Goal: Task Accomplishment & Management: Complete application form

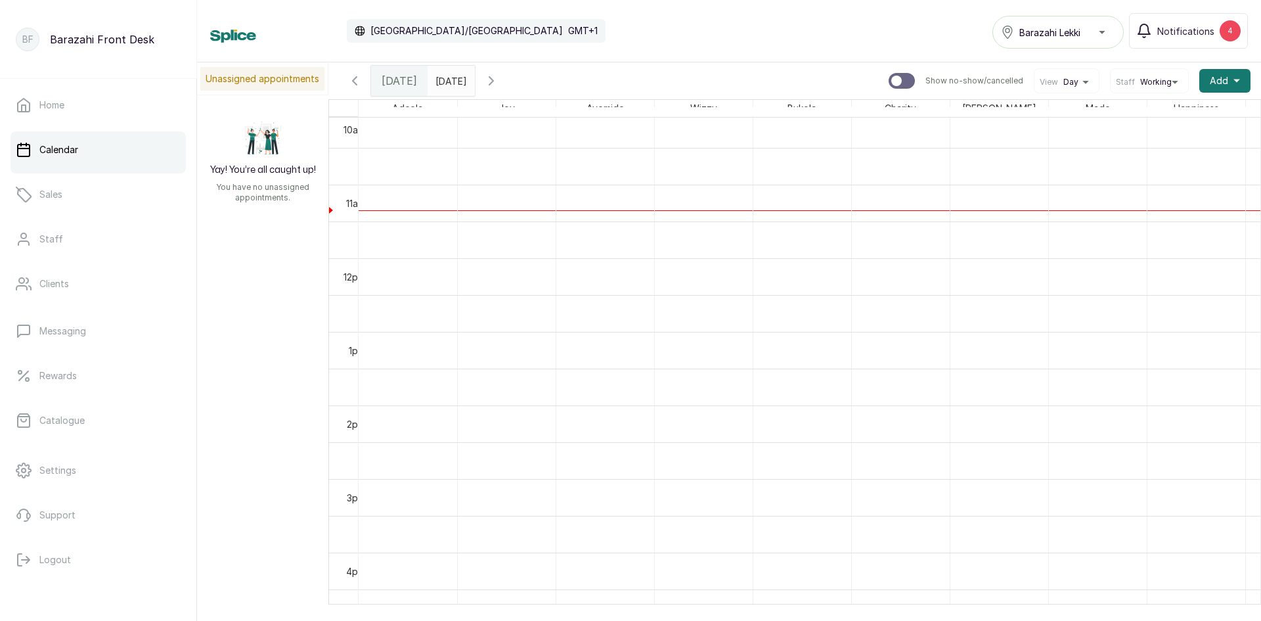
scroll to position [773, 0]
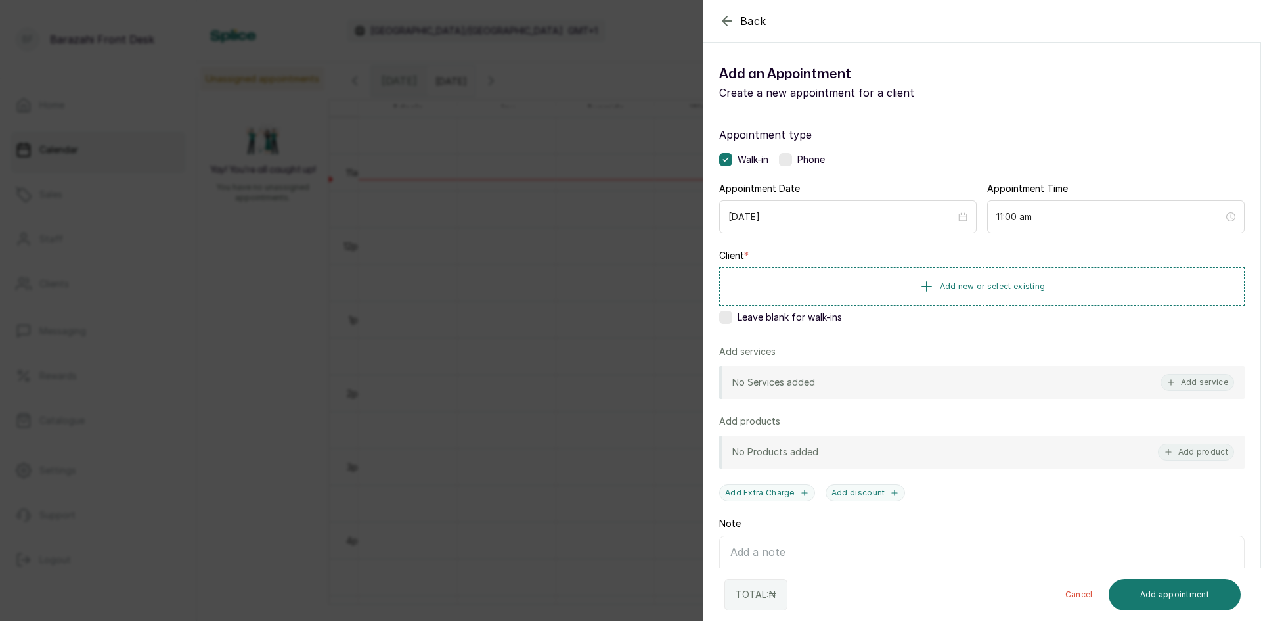
click at [732, 24] on icon "button" at bounding box center [727, 21] width 16 height 16
click at [1006, 286] on span "Add new or select existing" at bounding box center [993, 285] width 106 height 11
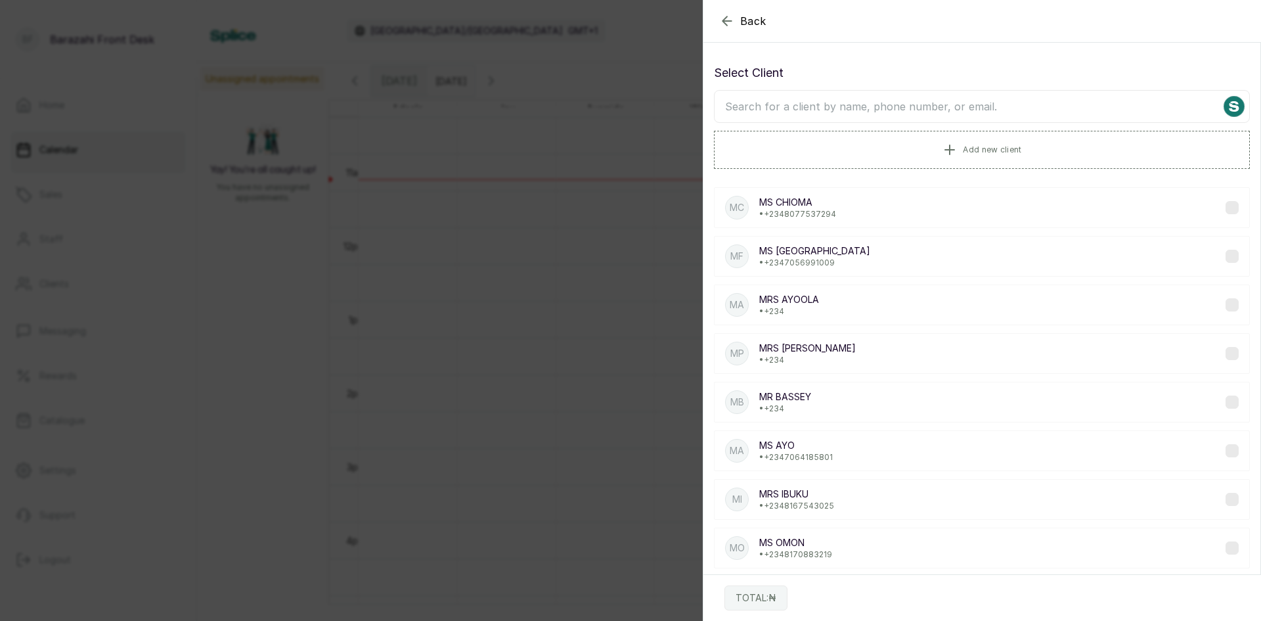
click at [906, 108] on input "text" at bounding box center [982, 106] width 536 height 33
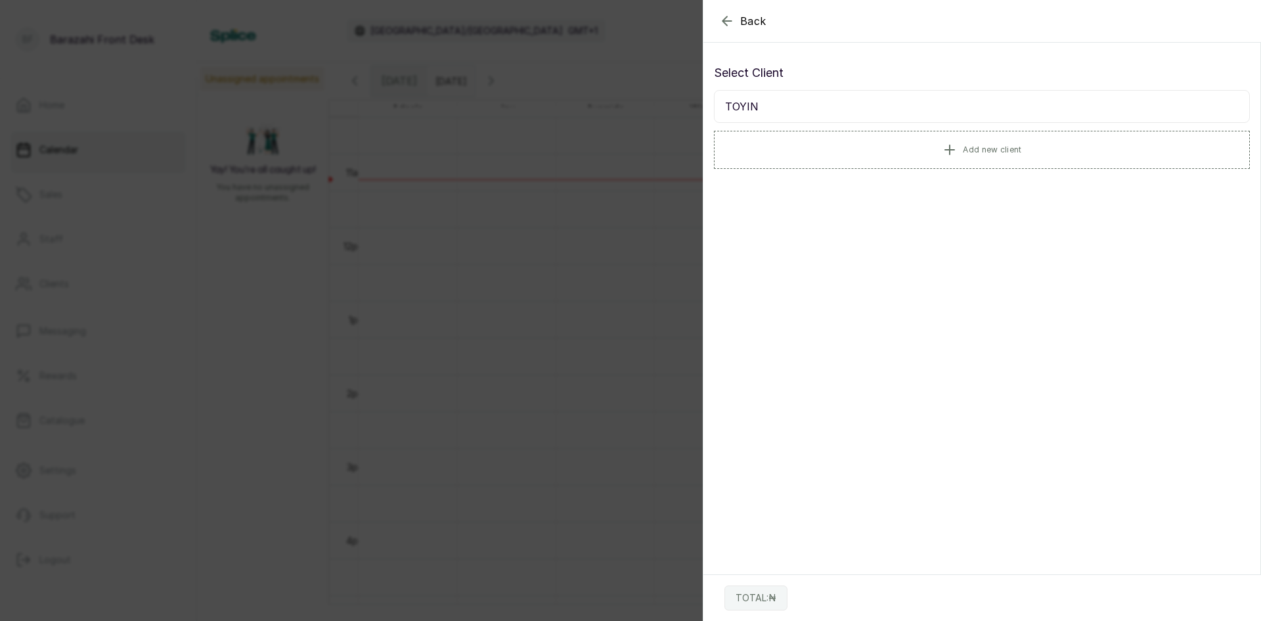
click at [735, 109] on input "TOYIN" at bounding box center [982, 106] width 536 height 33
drag, startPoint x: 726, startPoint y: 108, endPoint x: 835, endPoint y: 130, distance: 111.8
click at [811, 127] on div "Select Client OGUNDA Add new client" at bounding box center [982, 116] width 536 height 105
type input "OGUNDA"
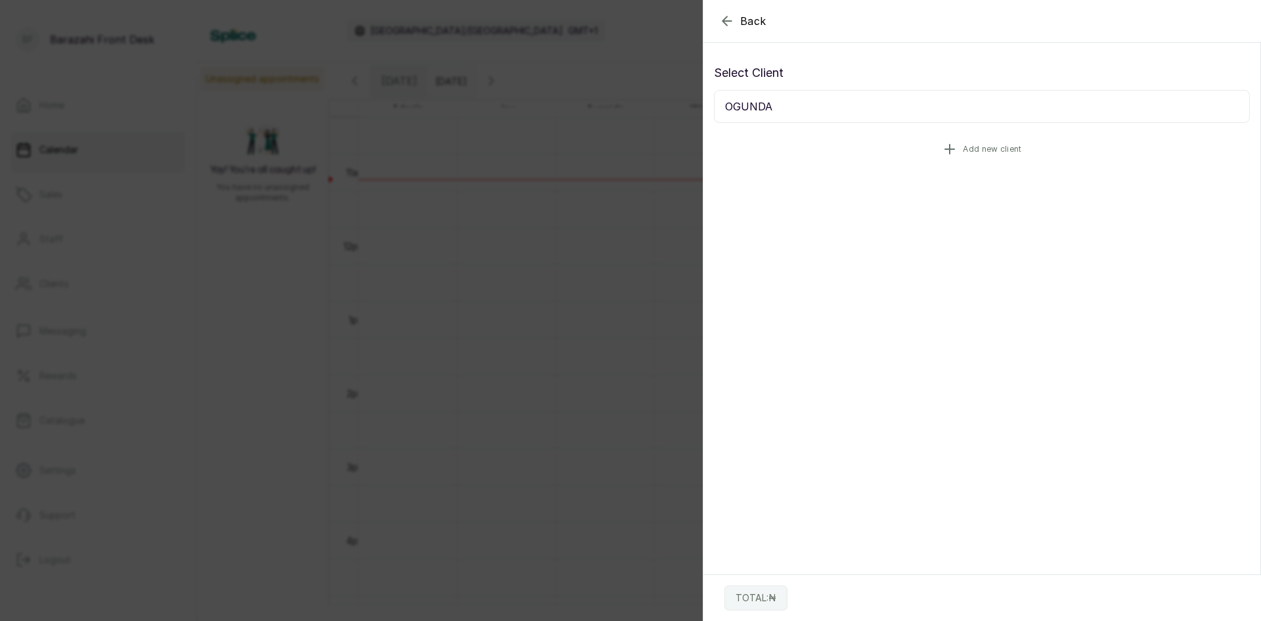
click at [963, 145] on span "Add new client" at bounding box center [992, 149] width 58 height 11
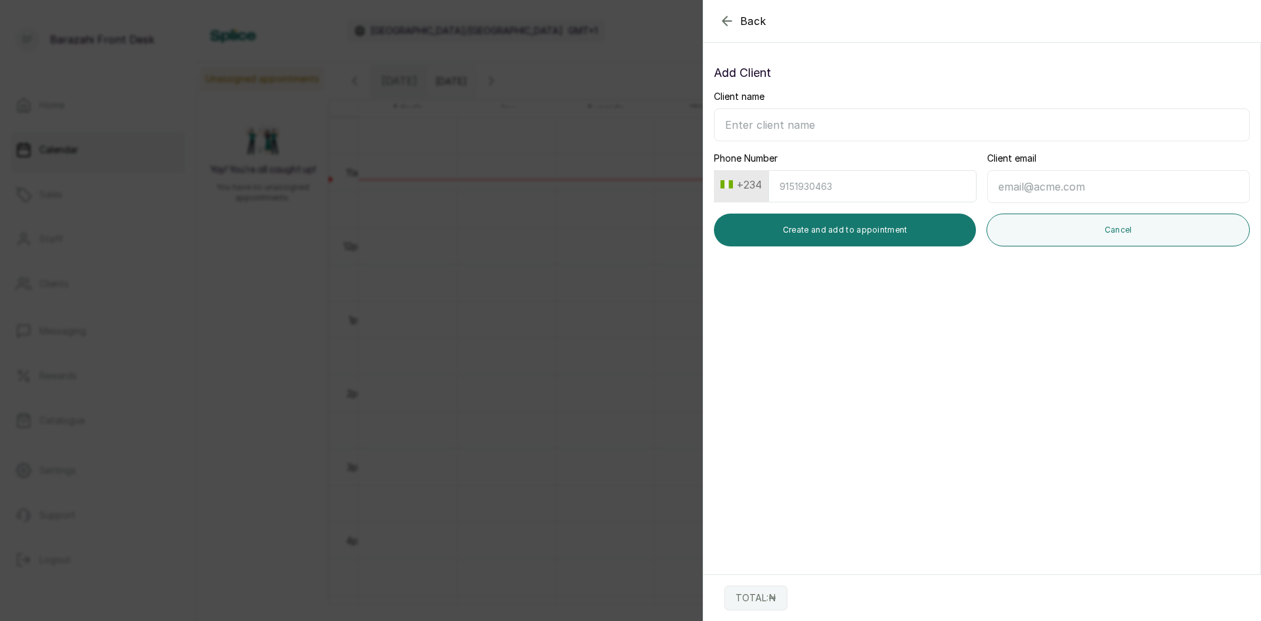
click at [858, 124] on input "Client name" at bounding box center [982, 124] width 536 height 33
type input "[PERSON_NAME]"
click at [847, 192] on input "Phone Number" at bounding box center [872, 186] width 208 height 32
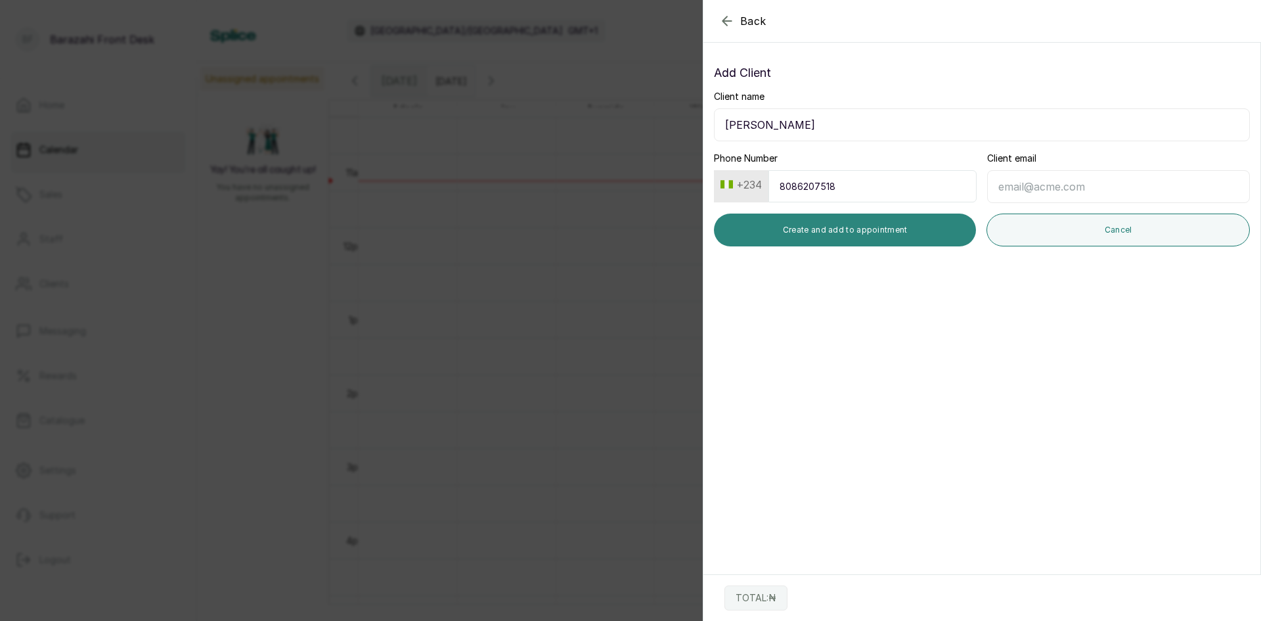
type input "8086207518"
click at [810, 223] on button "Create and add to appointment" at bounding box center [845, 229] width 262 height 33
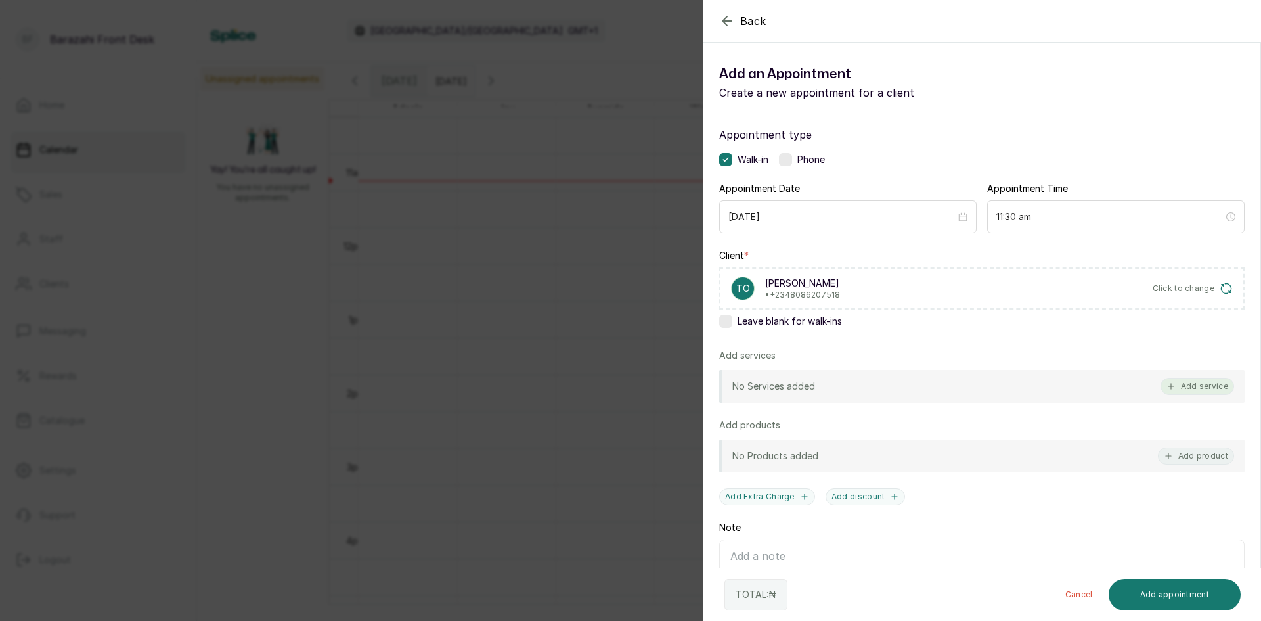
click at [1215, 385] on button "Add service" at bounding box center [1197, 386] width 74 height 17
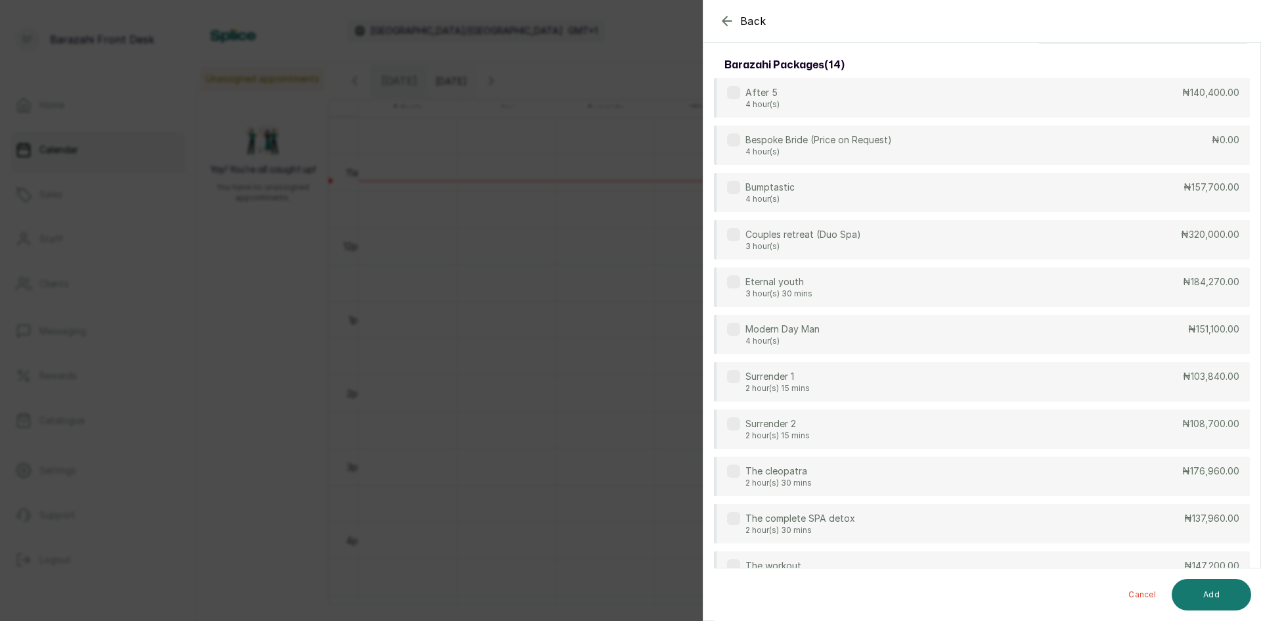
scroll to position [0, 0]
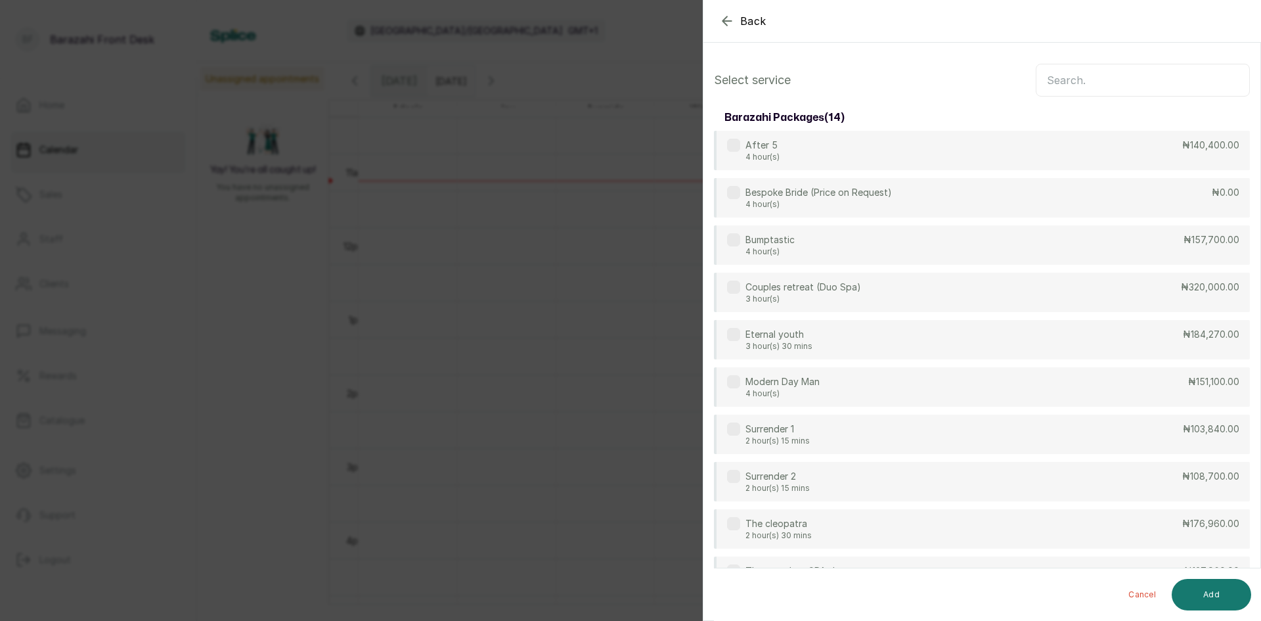
click at [1146, 82] on input "text" at bounding box center [1143, 80] width 214 height 33
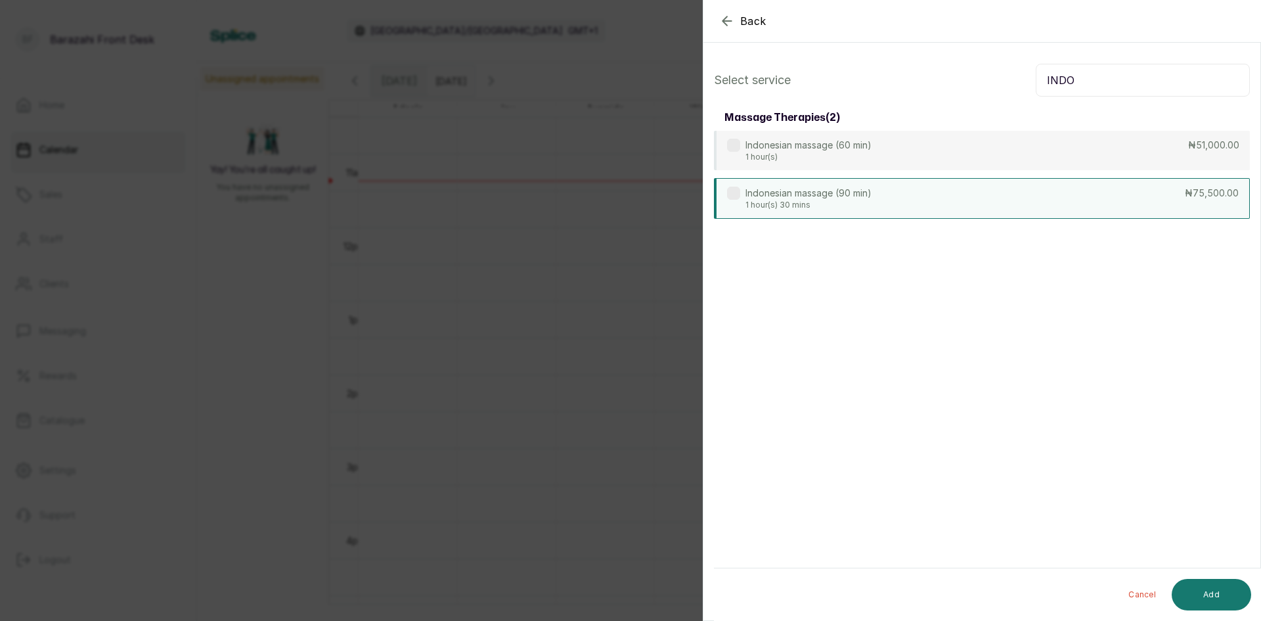
type input "INDO"
click at [1114, 206] on div "Indonesian massage (90 min) 1 hour(s) 30 mins ₦75,500.00" at bounding box center [982, 198] width 536 height 41
click at [1215, 599] on button "Add" at bounding box center [1211, 595] width 79 height 32
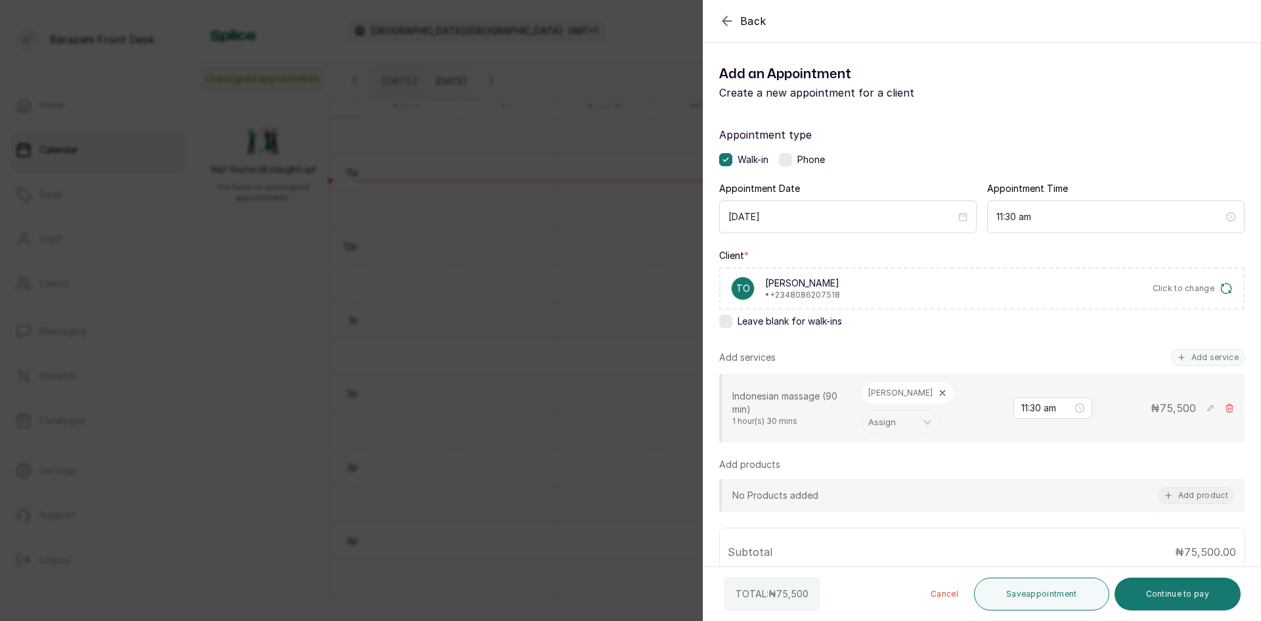
click at [938, 393] on icon at bounding box center [942, 392] width 9 height 9
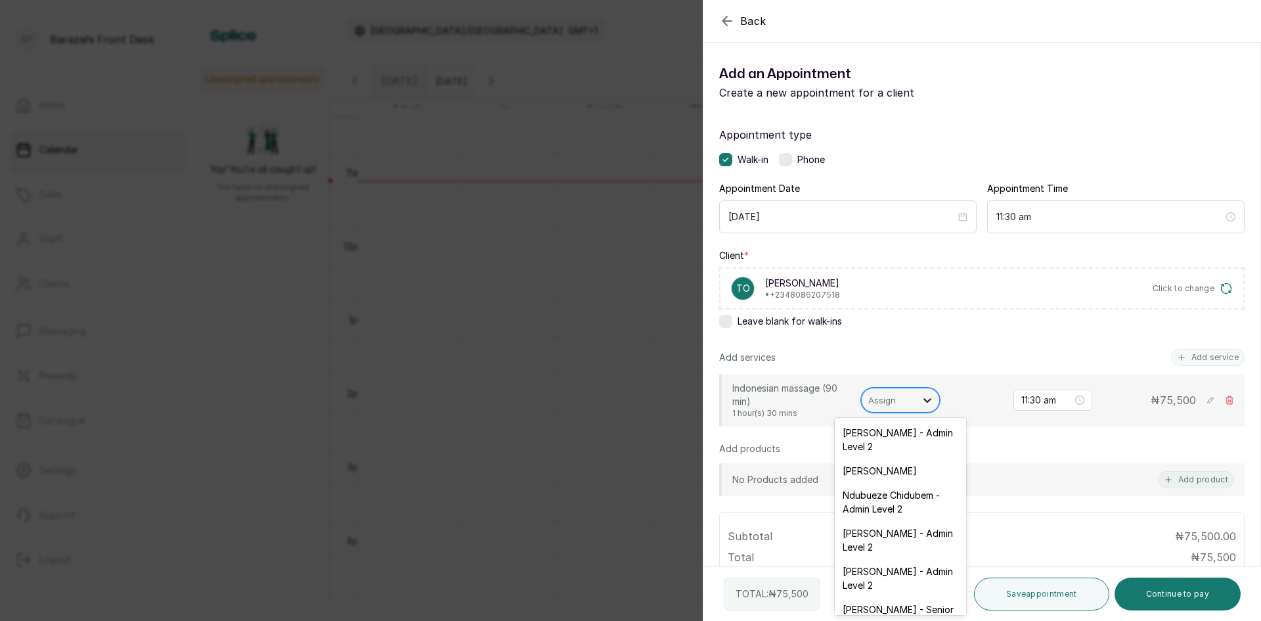
click at [930, 404] on icon at bounding box center [927, 399] width 13 height 13
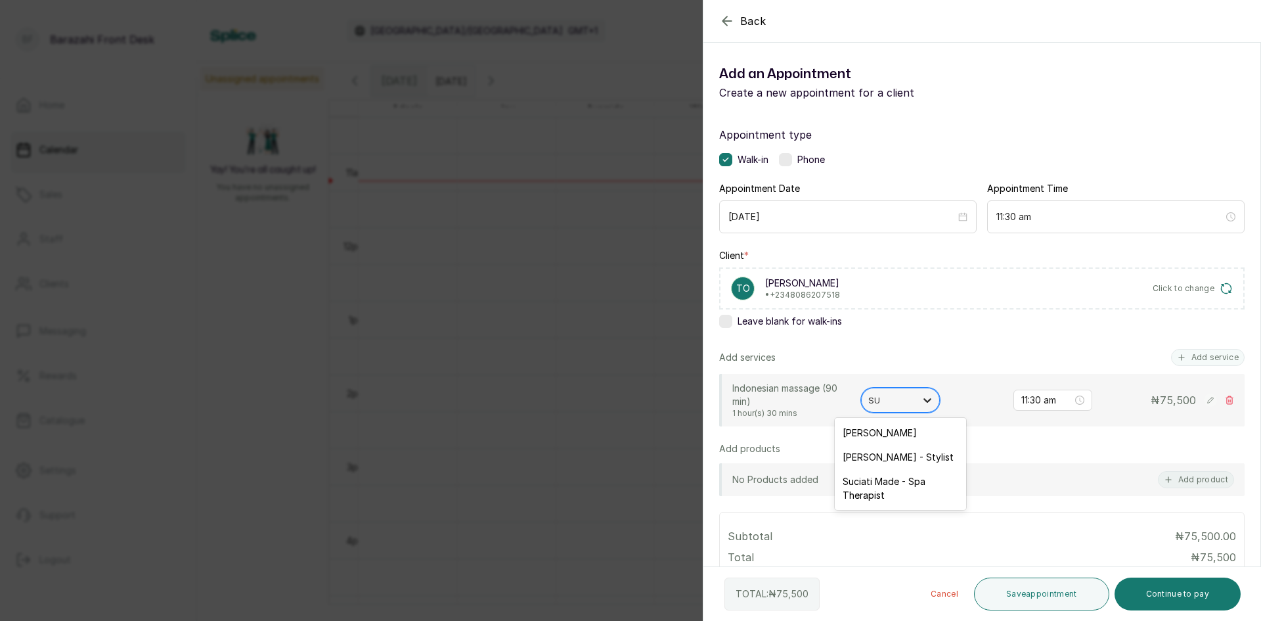
type input "SUC"
click at [889, 428] on div "Suciati Made - Spa Therapist" at bounding box center [900, 439] width 131 height 38
click at [1028, 407] on input "11:30 am" at bounding box center [1047, 400] width 53 height 14
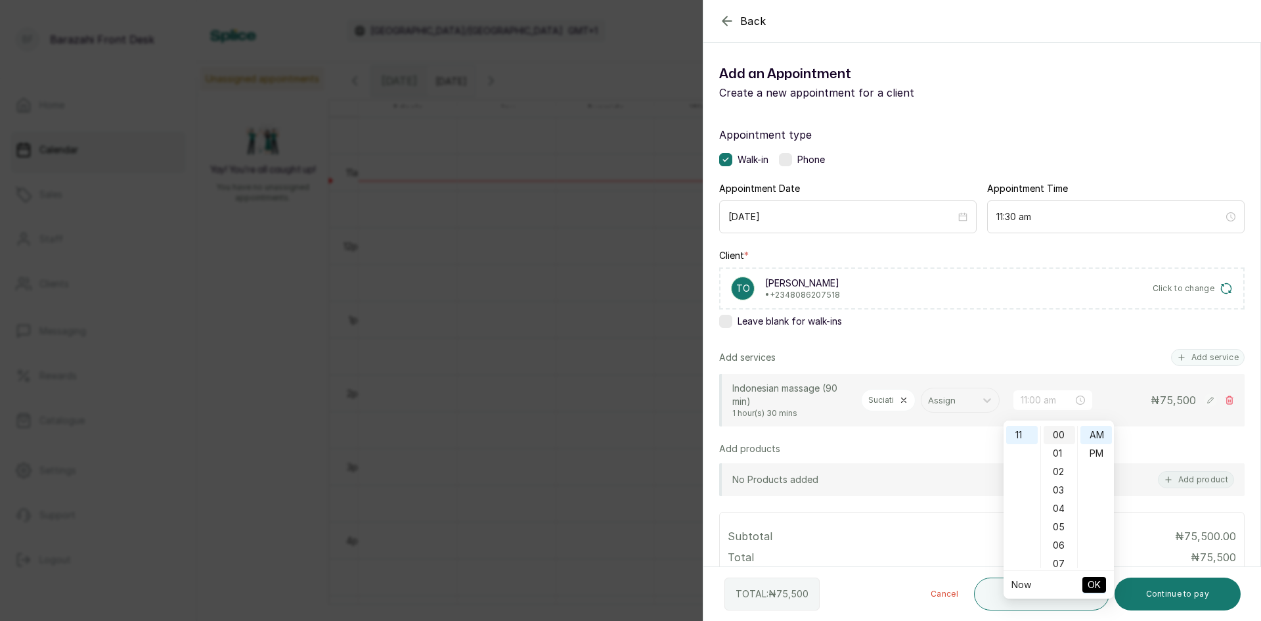
click at [1057, 433] on div "00" at bounding box center [1060, 435] width 32 height 18
type input "11:00 am"
click at [1091, 581] on span "OK" at bounding box center [1094, 584] width 13 height 25
click at [1017, 586] on button "Save appointment" at bounding box center [1041, 593] width 135 height 33
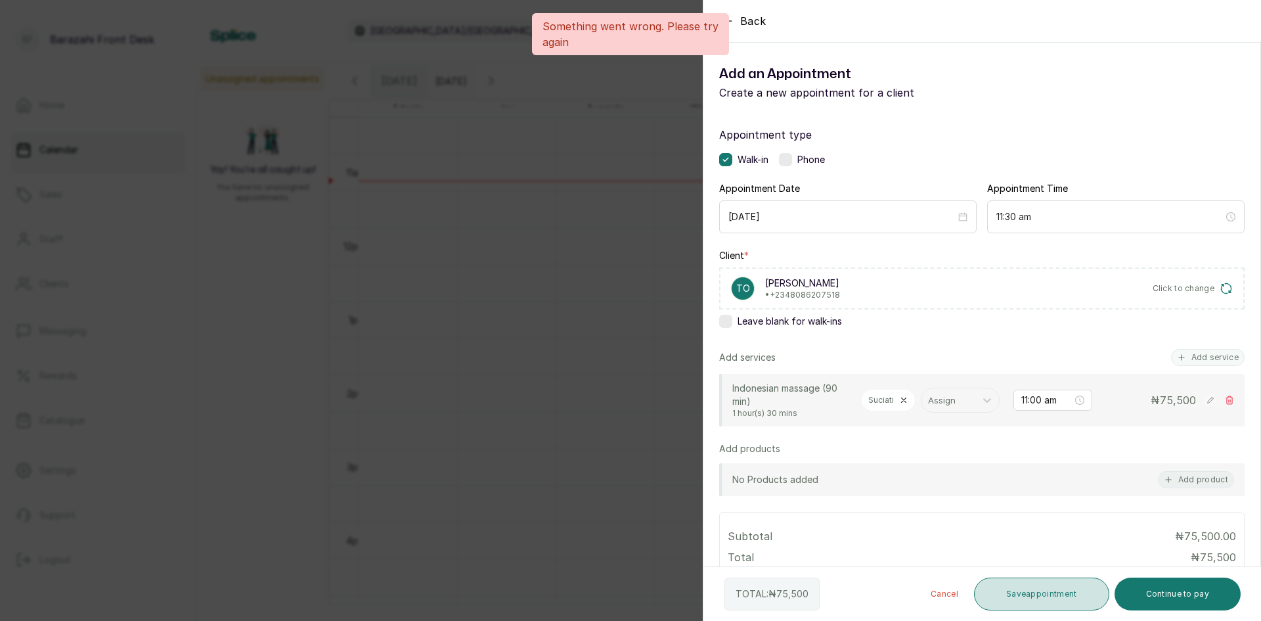
click at [1009, 592] on button "Save appointment" at bounding box center [1041, 593] width 135 height 33
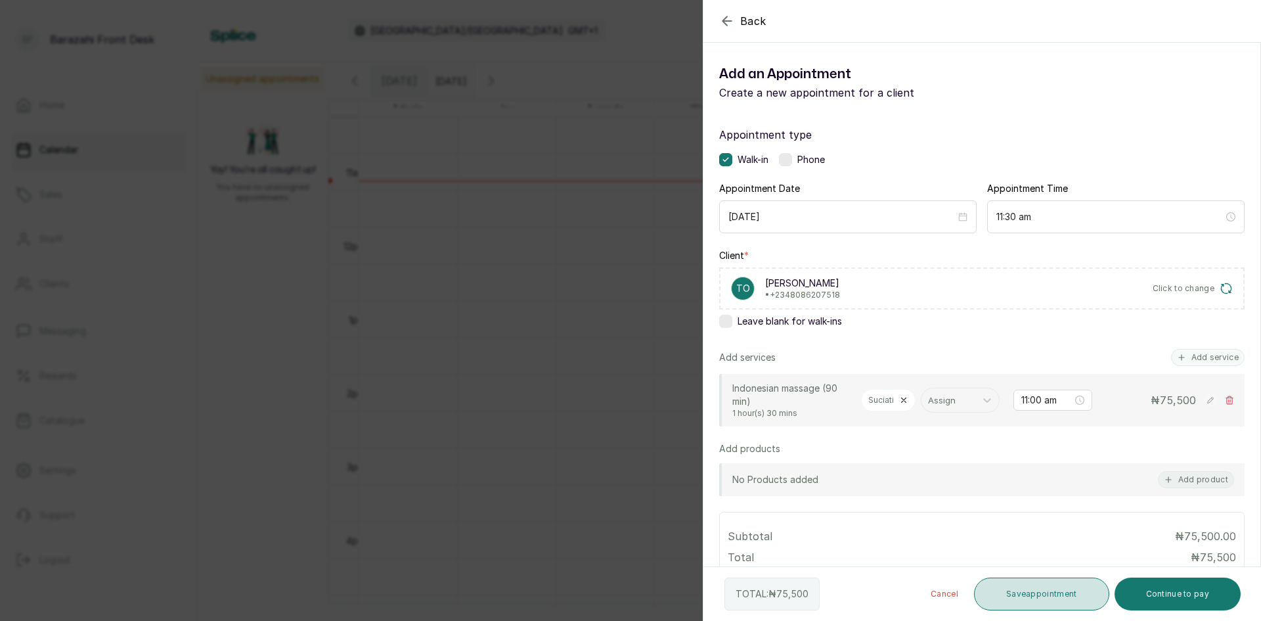
click at [1023, 598] on button "Save appointment" at bounding box center [1041, 593] width 135 height 33
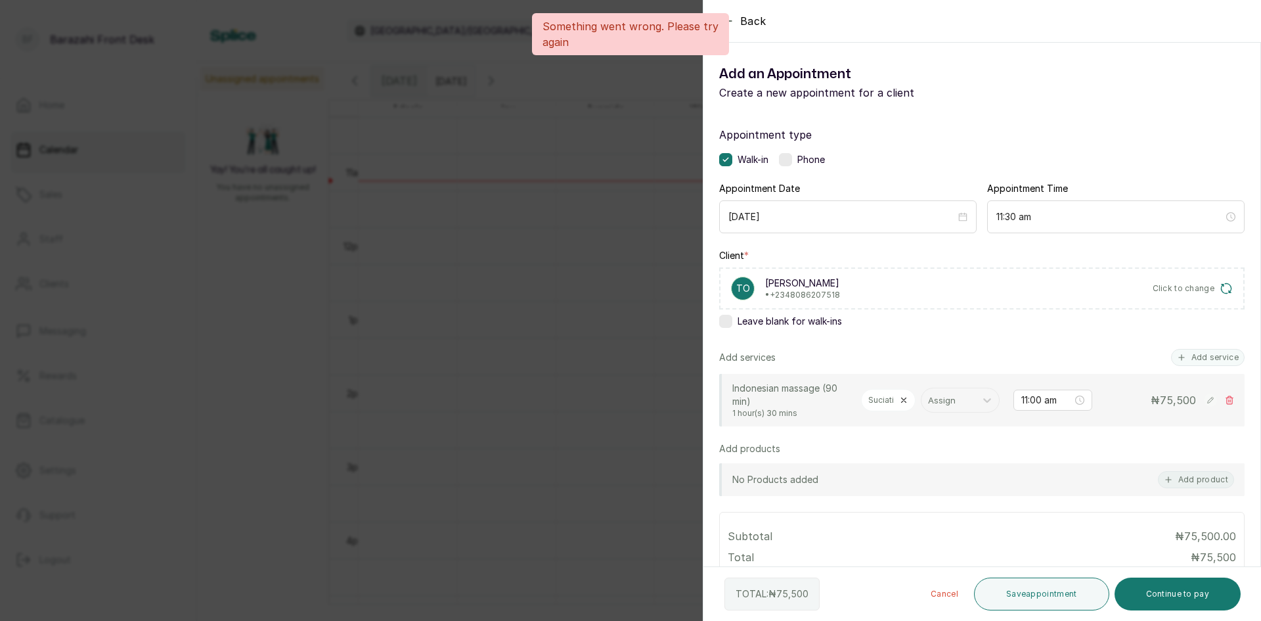
click at [629, 117] on div "Back Add Appointment Add an Appointment Create a new appointment for a client A…" at bounding box center [630, 310] width 1261 height 621
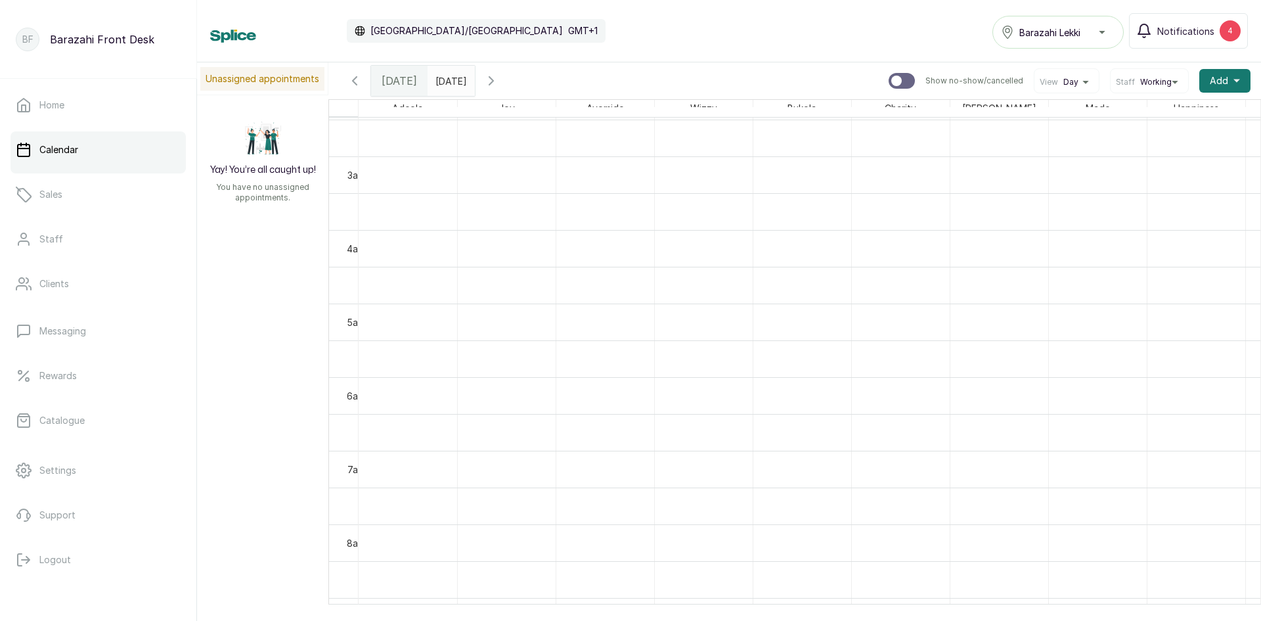
scroll to position [182, 772]
drag, startPoint x: 873, startPoint y: 606, endPoint x: 971, endPoint y: 602, distance: 98.0
click at [971, 602] on div "Calendar [GEOGRAPHIC_DATA]/[GEOGRAPHIC_DATA] GMT+1 Barazahi Lekki Notifications…" at bounding box center [729, 310] width 1064 height 621
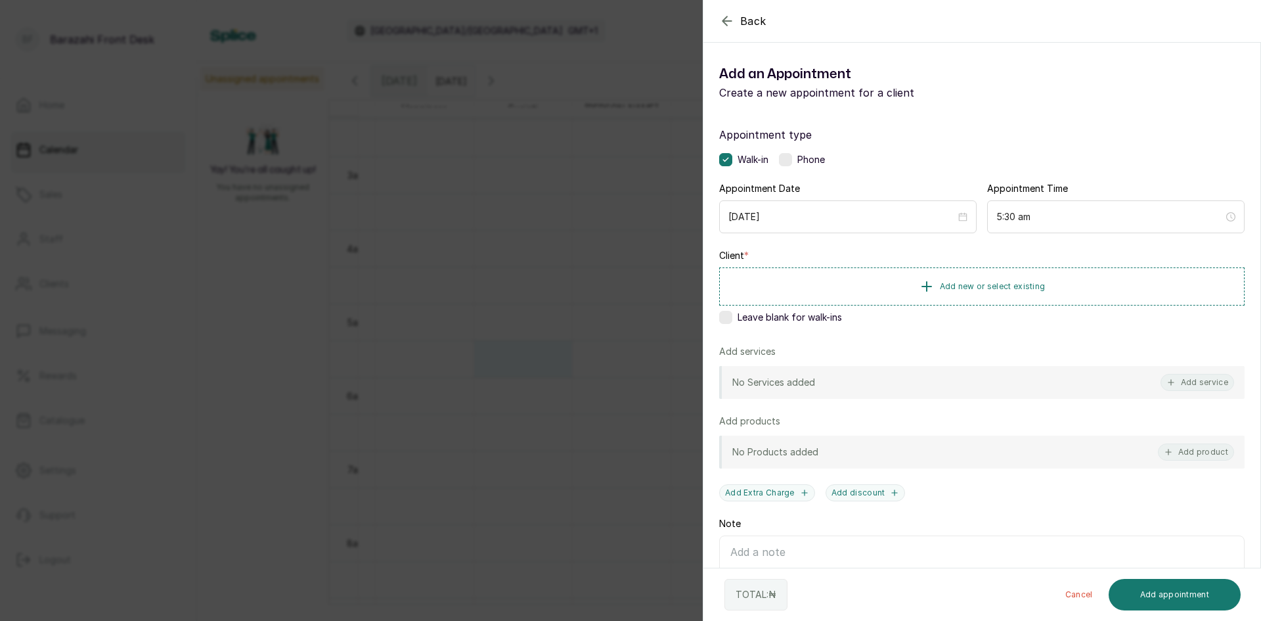
drag, startPoint x: 675, startPoint y: 337, endPoint x: 656, endPoint y: 337, distance: 19.0
click at [671, 340] on div "Back Add Appointment Add an Appointment Create a new appointment for a client A…" at bounding box center [630, 310] width 1261 height 621
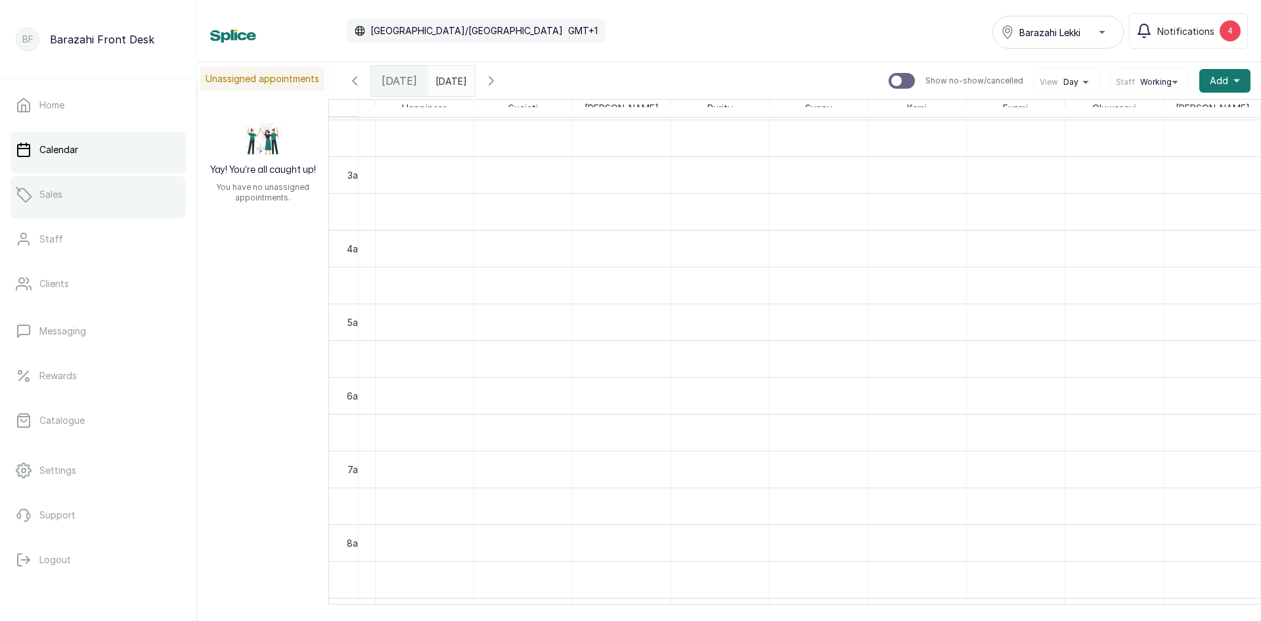
click at [79, 184] on link "Sales" at bounding box center [98, 194] width 175 height 37
